Goal: Information Seeking & Learning: Learn about a topic

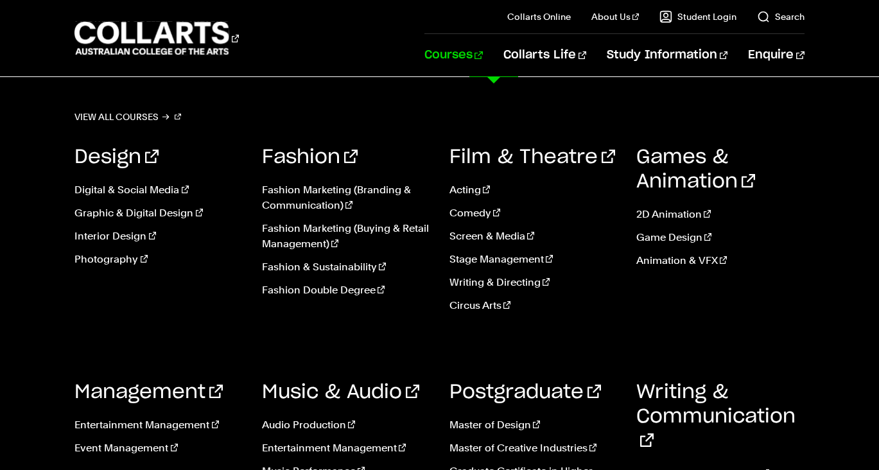
scroll to position [1014, 0]
click at [141, 113] on link "View all courses" at bounding box center [128, 117] width 107 height 18
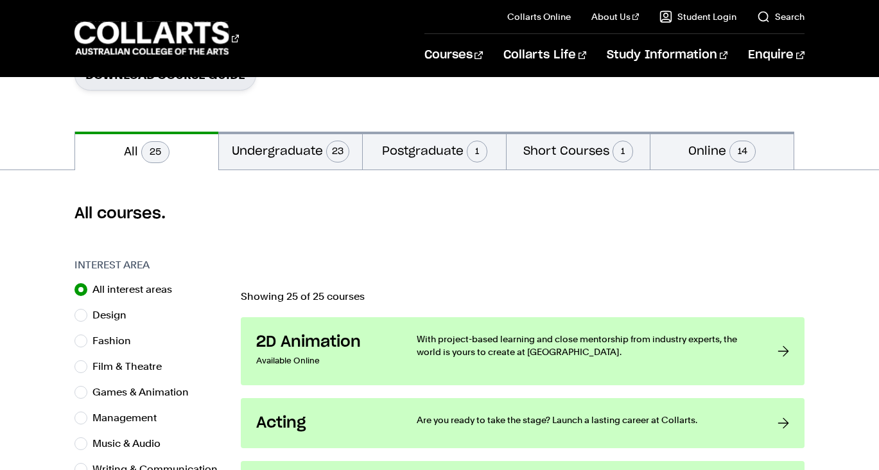
scroll to position [262, 0]
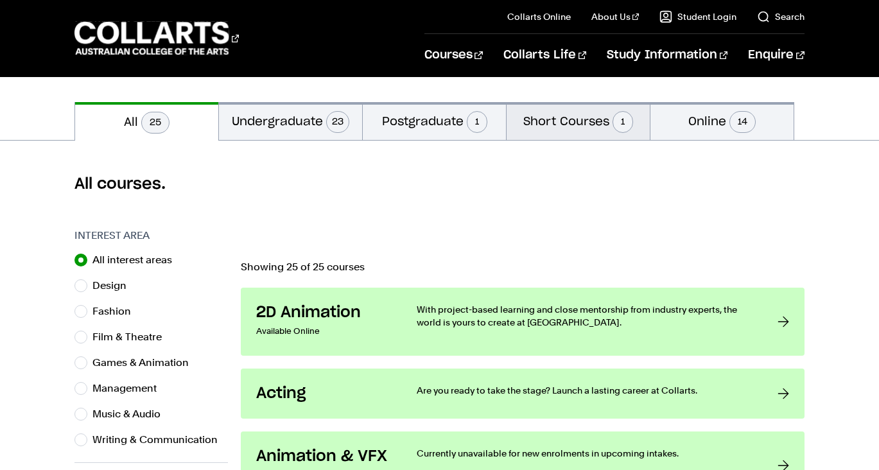
click at [559, 121] on button "Short Courses 1" at bounding box center [578, 121] width 143 height 38
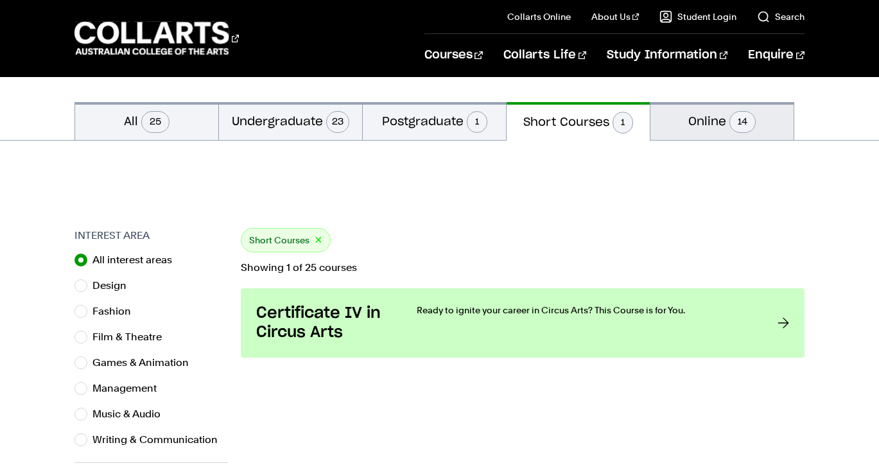
click at [706, 112] on button "Online 14" at bounding box center [722, 121] width 143 height 38
radio input "false"
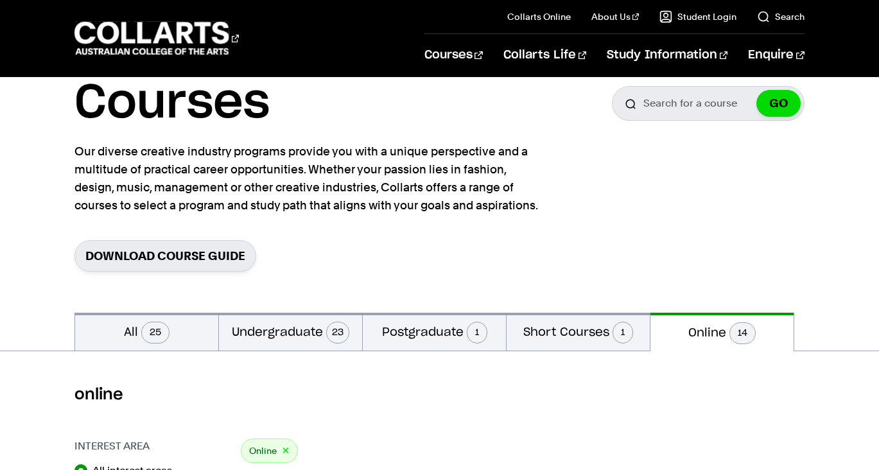
scroll to position [78, 0]
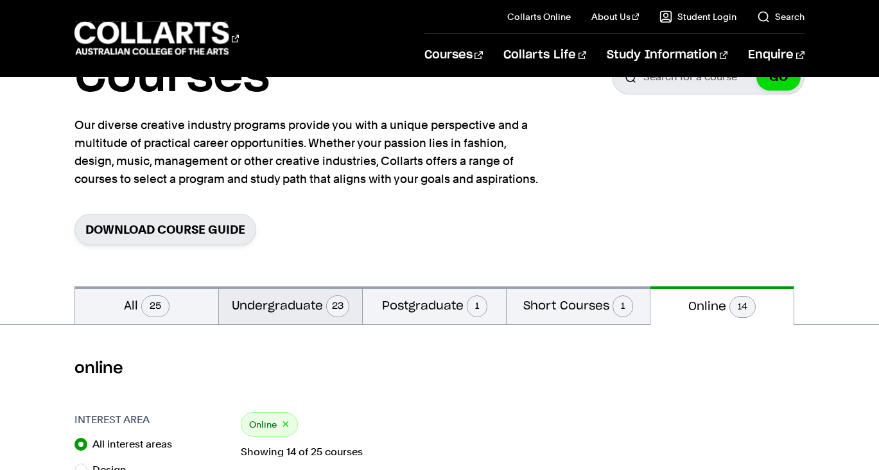
click at [303, 301] on button "Undergraduate 23" at bounding box center [290, 305] width 143 height 38
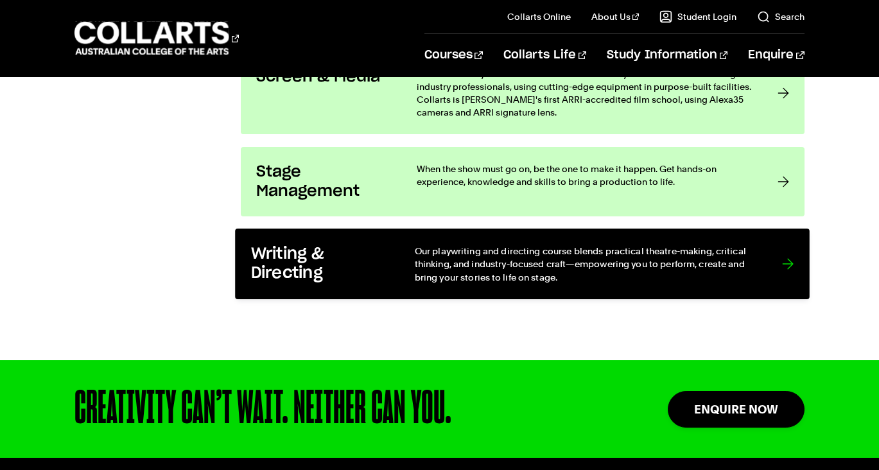
scroll to position [2382, 0]
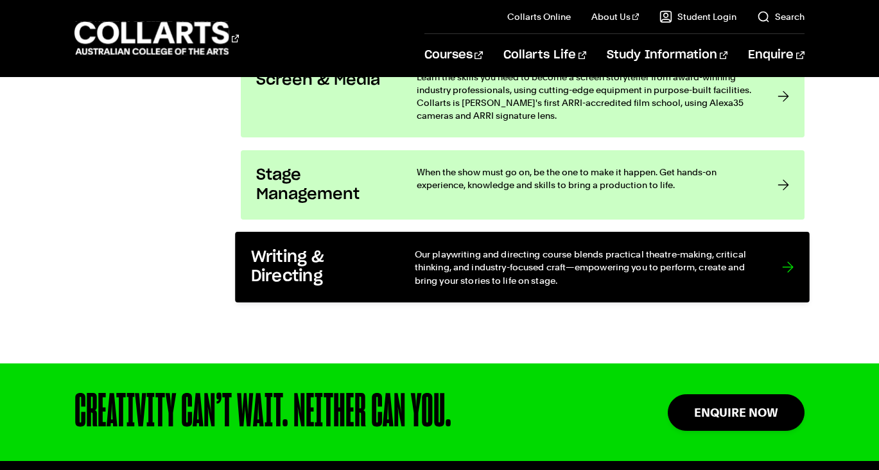
click at [329, 261] on h3 "Writing & Directing" at bounding box center [319, 267] width 137 height 39
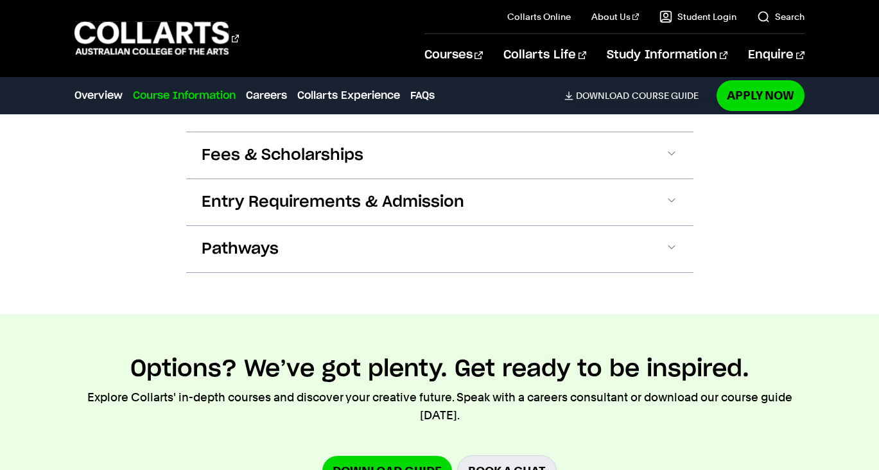
scroll to position [1517, 0]
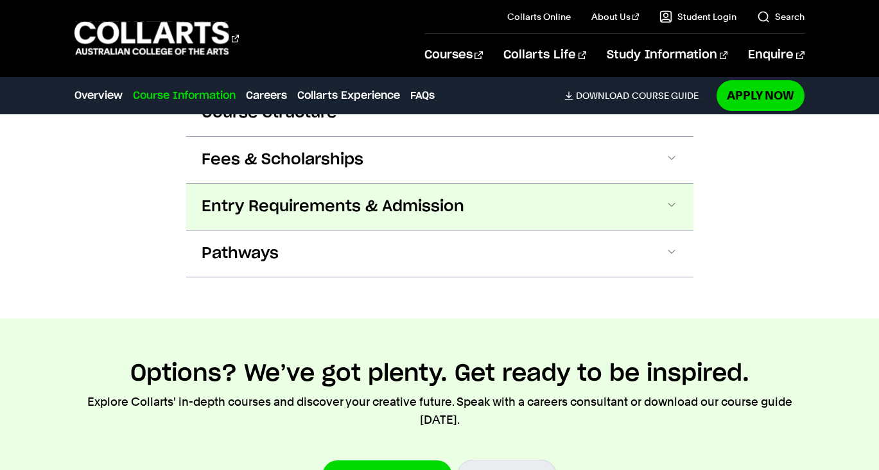
click at [356, 212] on span "Entry Requirements & Admission" at bounding box center [333, 207] width 263 height 21
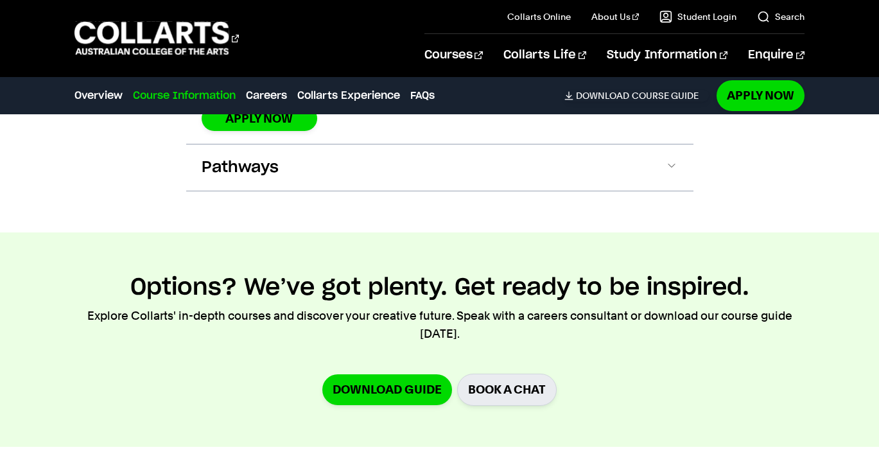
scroll to position [2056, 0]
